Goal: Task Accomplishment & Management: Manage account settings

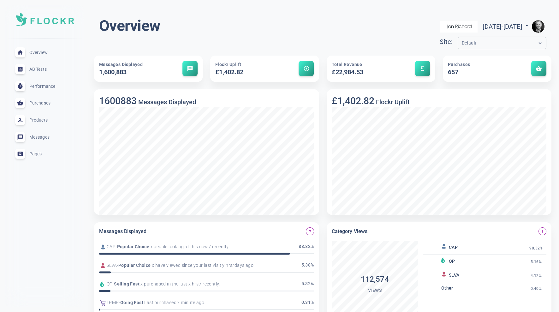
click at [539, 25] on img "button" at bounding box center [538, 26] width 13 height 13
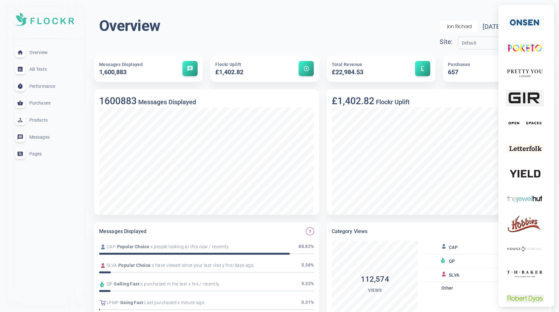
scroll to position [2935, 0]
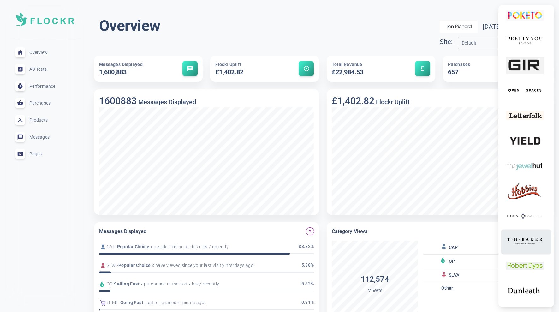
click at [531, 244] on img at bounding box center [525, 241] width 38 height 20
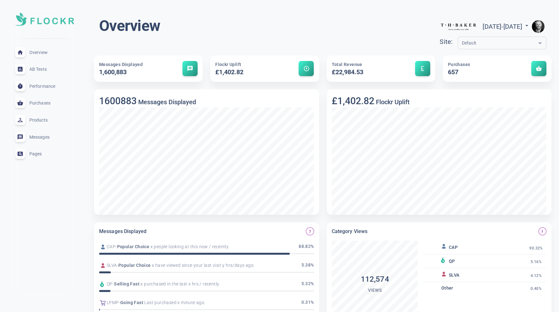
scroll to position [2926, 0]
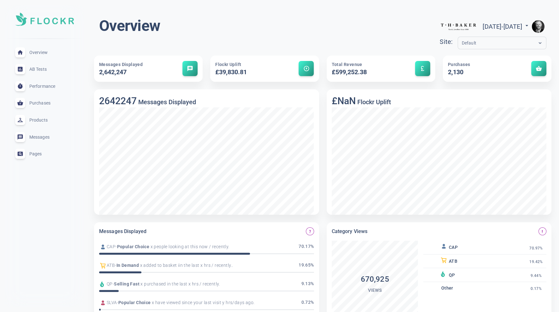
click at [539, 27] on img "button" at bounding box center [538, 26] width 13 height 13
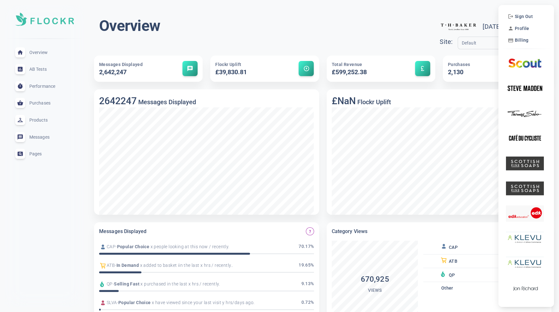
scroll to position [3, 0]
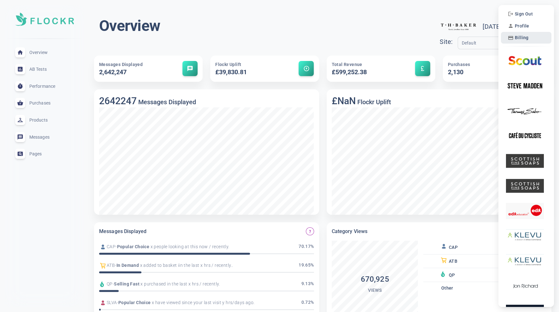
click at [524, 34] on button "Billing" at bounding box center [518, 37] width 25 height 9
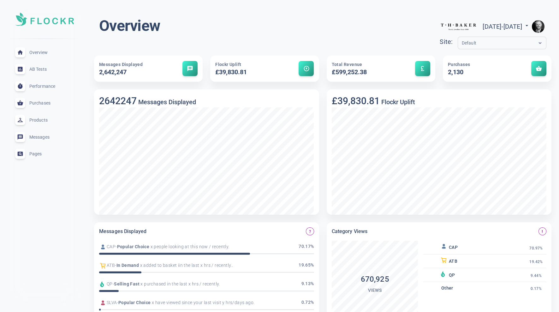
click at [539, 26] on img "button" at bounding box center [538, 26] width 13 height 13
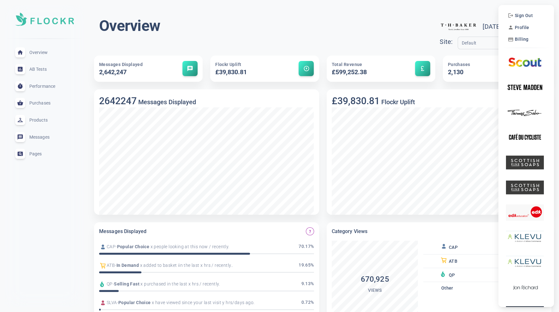
scroll to position [1, 0]
click at [527, 39] on span "Billing" at bounding box center [522, 38] width 14 height 5
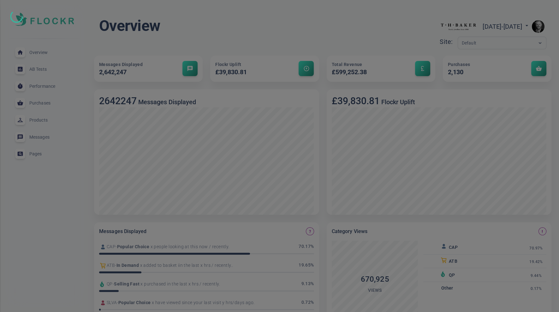
scroll to position [2, 0]
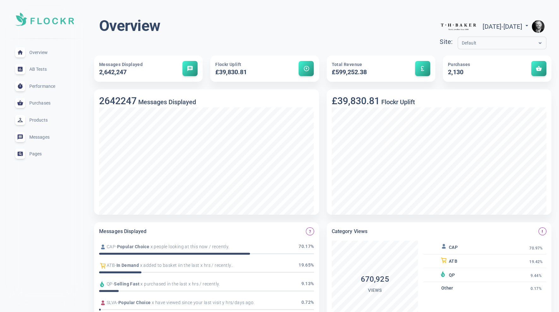
click at [543, 27] on img "button" at bounding box center [538, 26] width 13 height 13
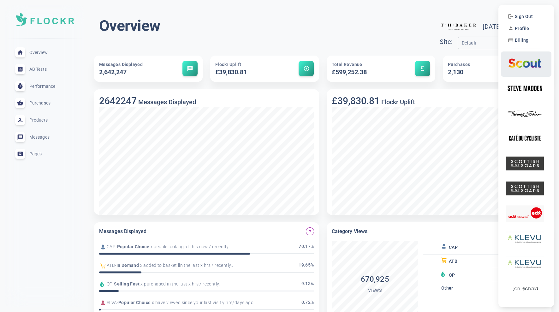
scroll to position [3, 0]
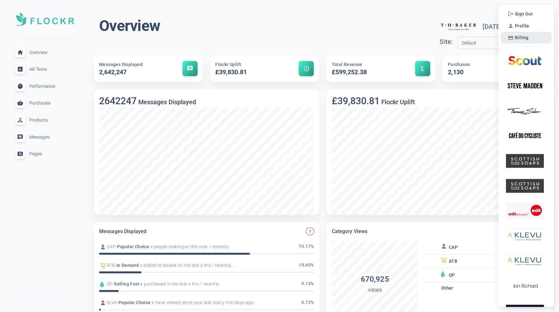
click at [524, 36] on span "Billing" at bounding box center [522, 37] width 14 height 5
